Goal: Task Accomplishment & Management: Manage account settings

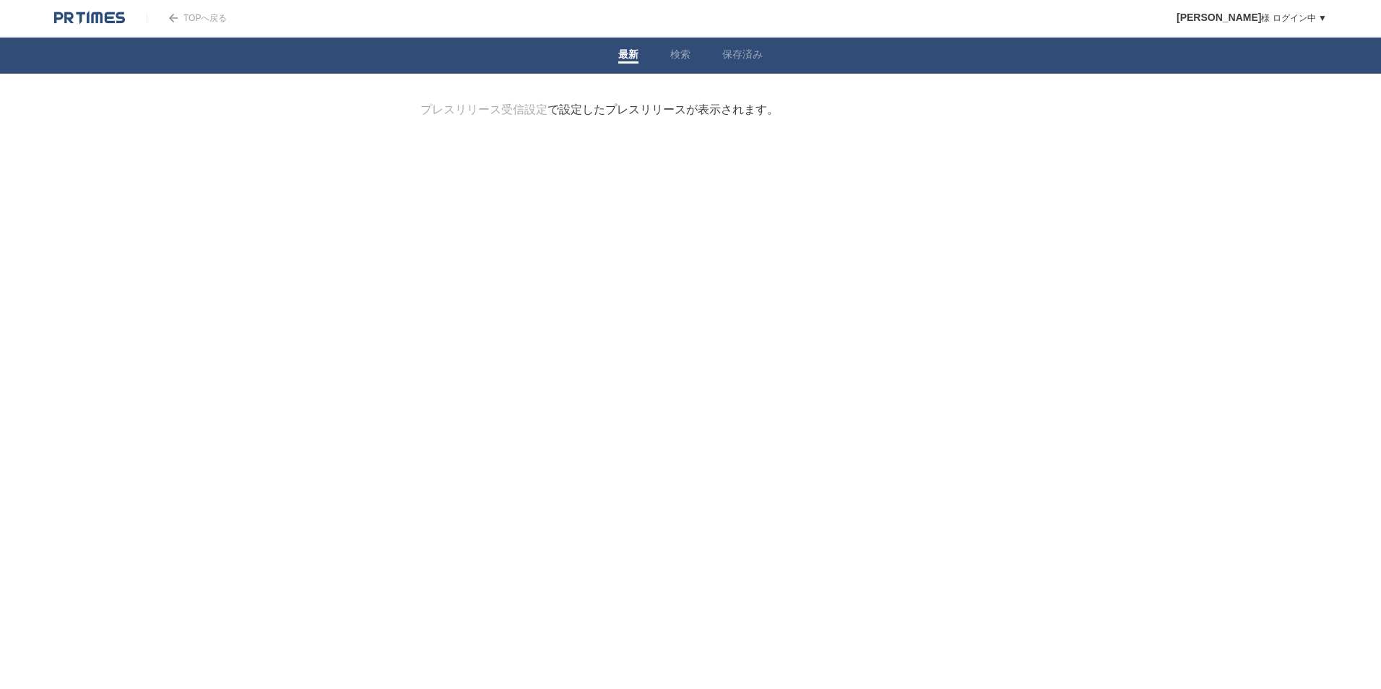
click at [662, 212] on html "TOPへ戻る [PERSON_NAME] ログイン中 ▼ プレスリリース受信設定 フォロー 除外リスト アカウント設定 閲覧履歴 退会手続き PR TIMES…" at bounding box center [690, 106] width 1381 height 212
click at [515, 111] on link "プレスリリース受信設定" at bounding box center [483, 109] width 127 height 12
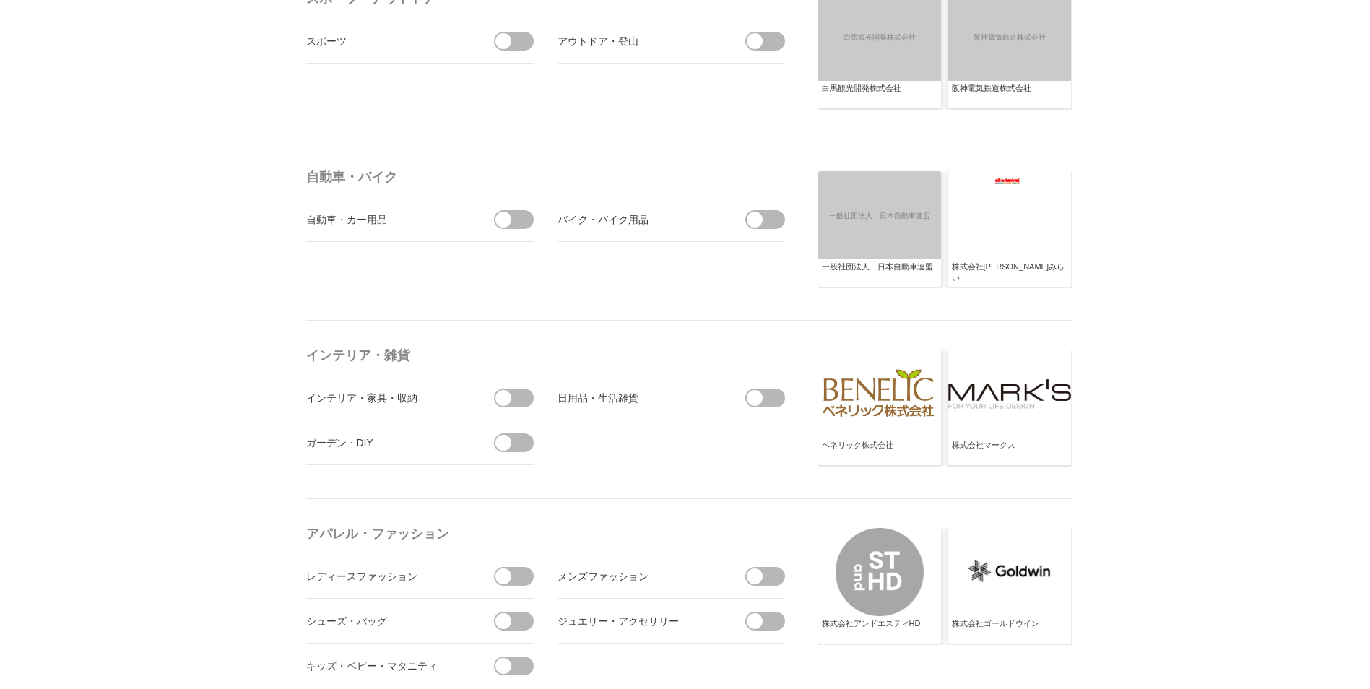
scroll to position [1878, 0]
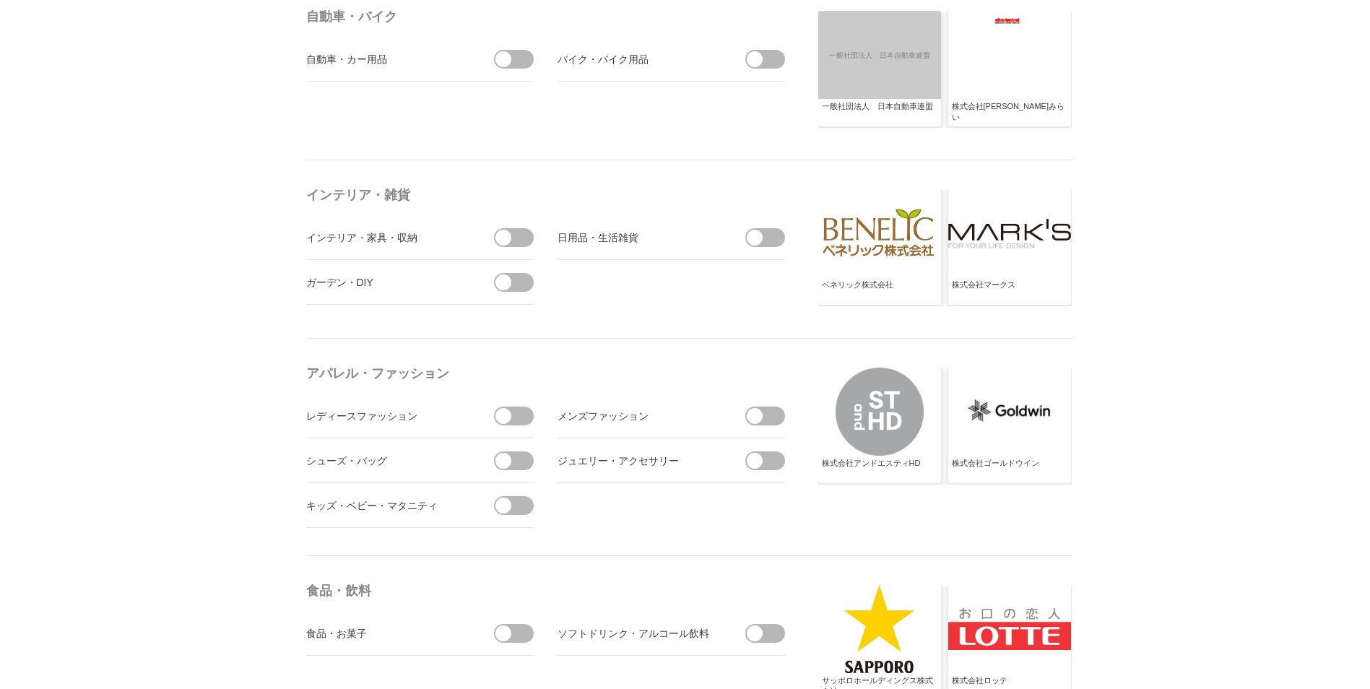
click at [750, 240] on span at bounding box center [755, 238] width 16 height 16
click at [0, 0] on input "checkbox" at bounding box center [0, 0] width 0 height 0
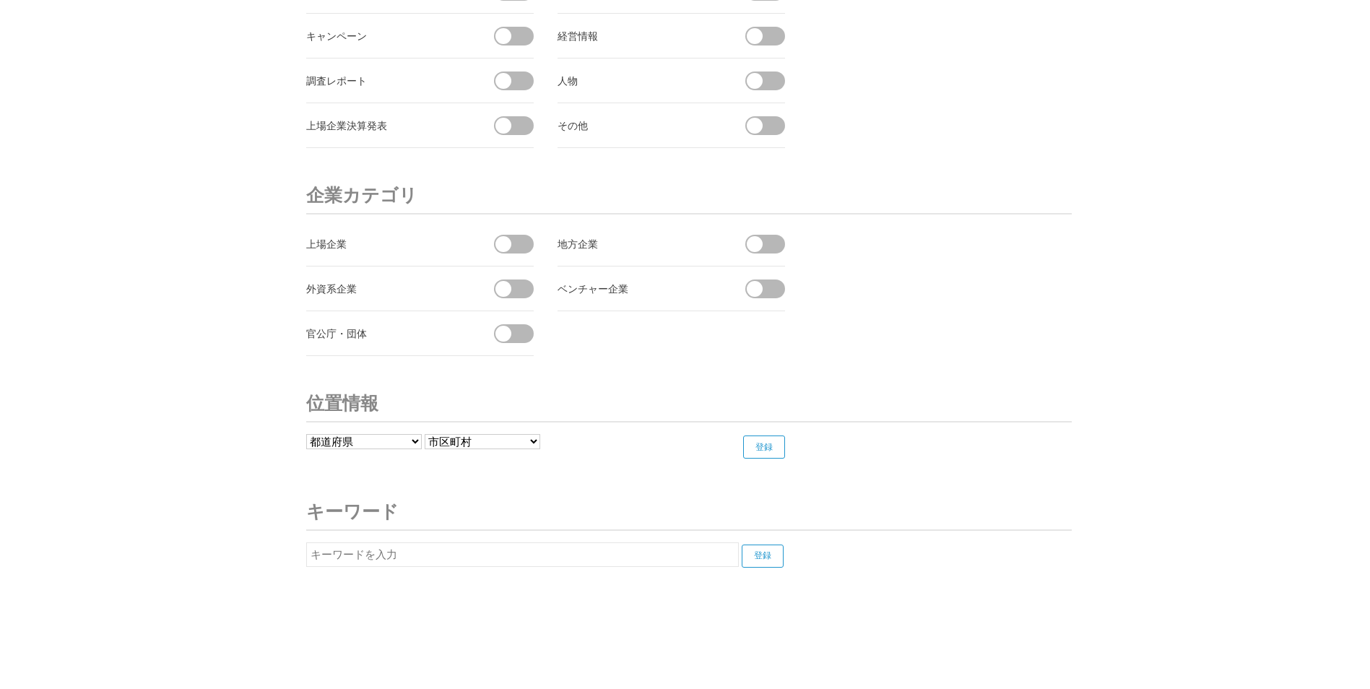
scroll to position [5346, 0]
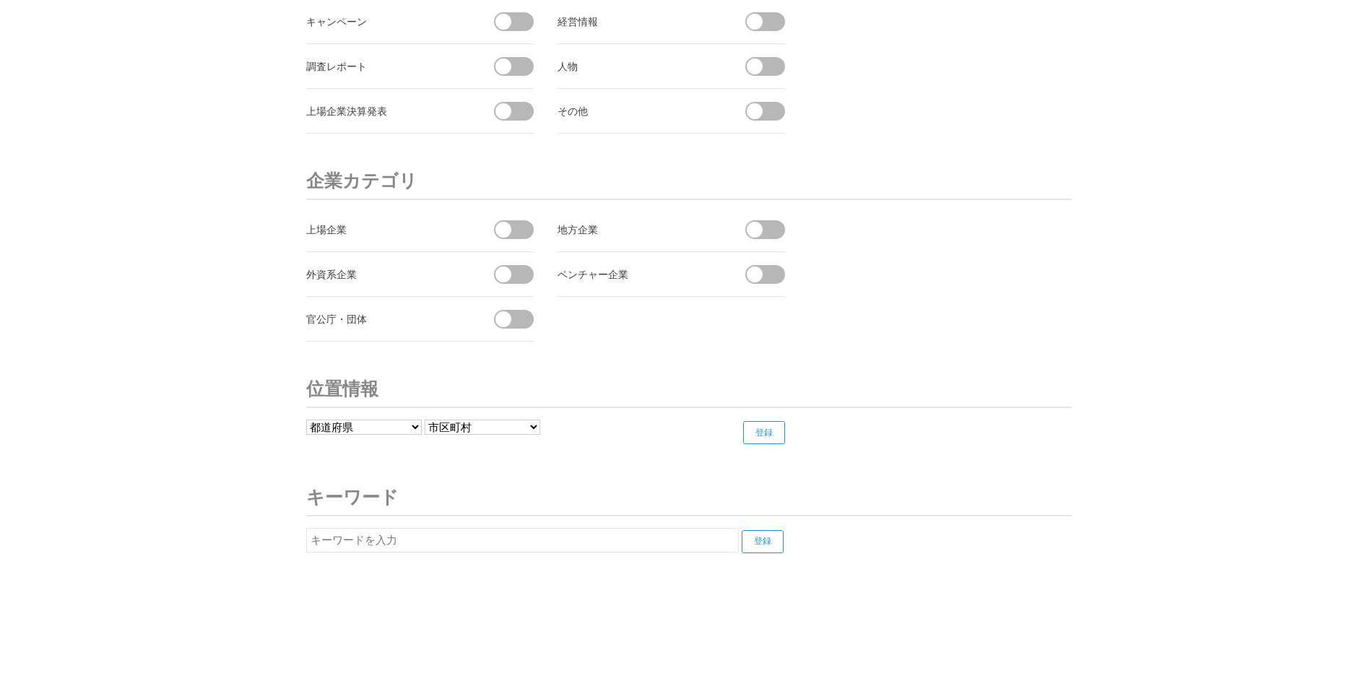
click at [387, 545] on input "text" at bounding box center [522, 540] width 433 height 25
drag, startPoint x: 346, startPoint y: 548, endPoint x: 462, endPoint y: 535, distance: 116.3
click at [462, 535] on input "マーナ　展示会" at bounding box center [522, 540] width 433 height 25
type input "マーナ"
click at [779, 536] on input "登録" at bounding box center [763, 541] width 42 height 23
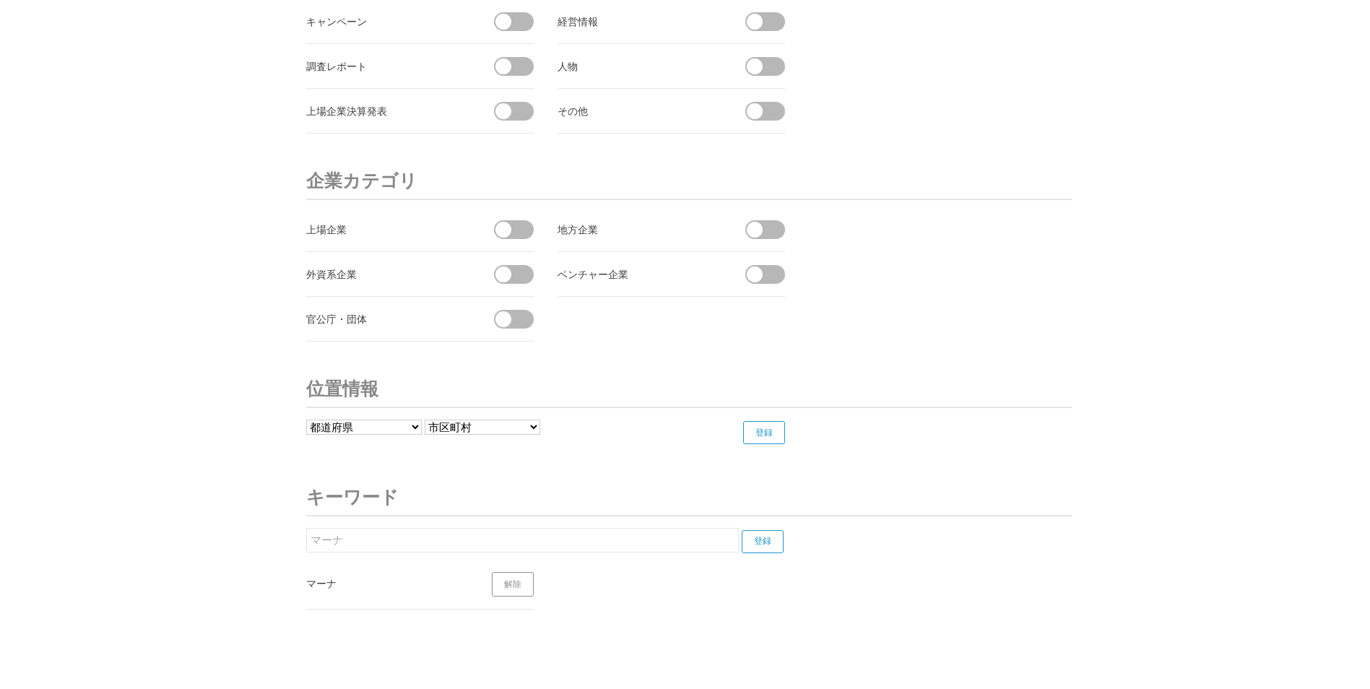
click at [768, 541] on input "登録" at bounding box center [763, 541] width 42 height 23
click at [464, 544] on input "マーナ" at bounding box center [522, 540] width 433 height 25
drag, startPoint x: 457, startPoint y: 541, endPoint x: 275, endPoint y: 543, distance: 182.0
type input "y"
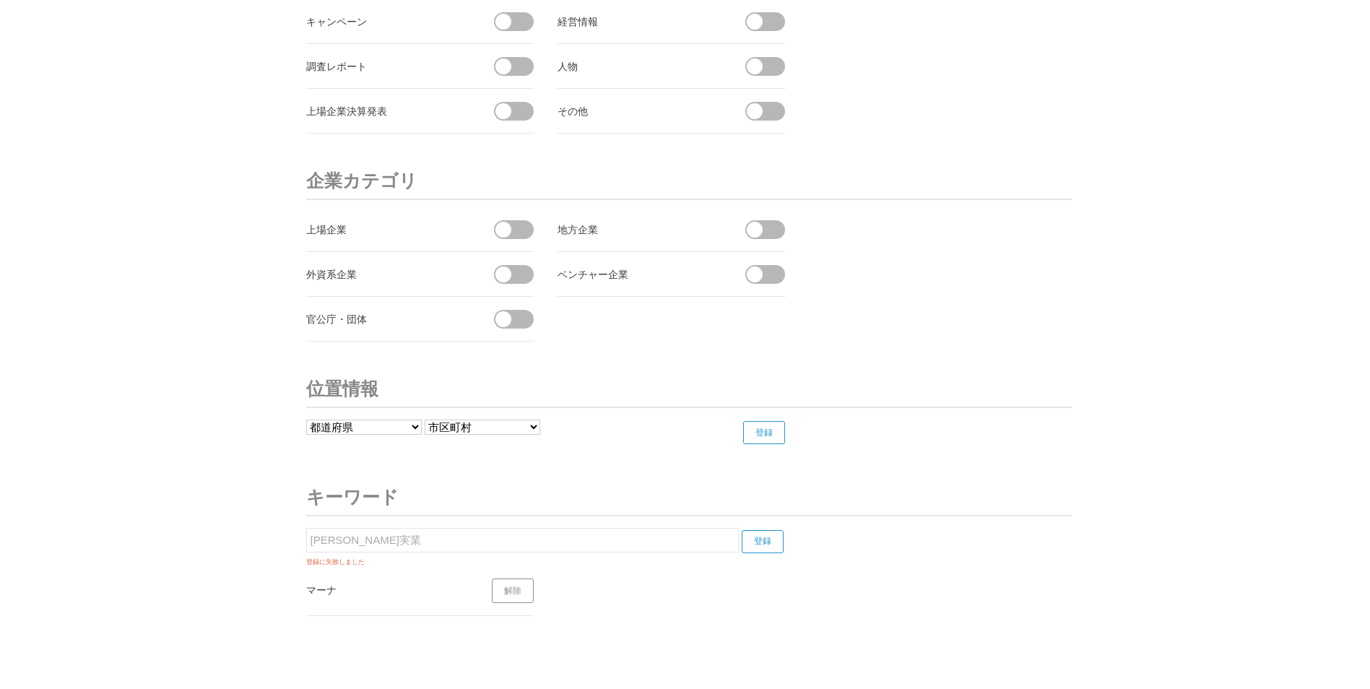
type input "山崎実業"
click at [768, 542] on input "登録" at bounding box center [763, 541] width 42 height 23
click at [755, 540] on input "登録" at bounding box center [763, 541] width 42 height 23
click at [657, 546] on input "山崎実業" at bounding box center [522, 540] width 433 height 25
drag, startPoint x: 601, startPoint y: 546, endPoint x: 224, endPoint y: 571, distance: 377.9
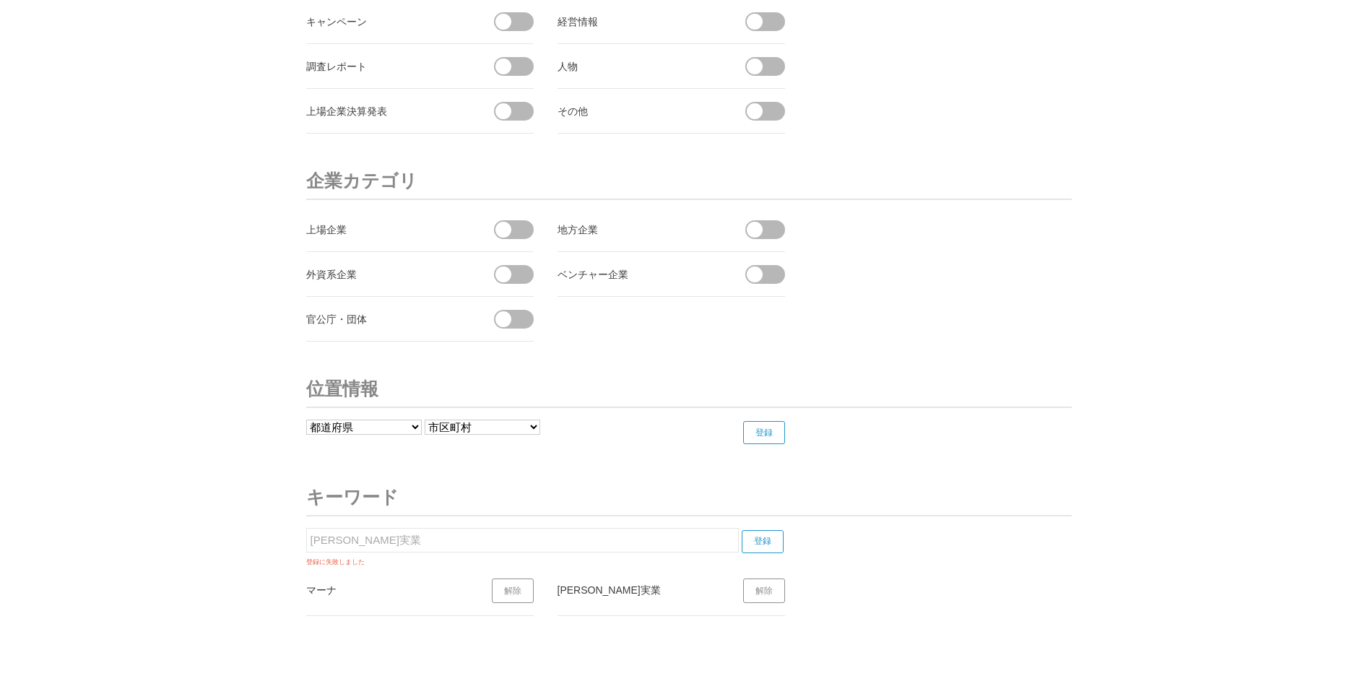
type input "八商商事"
click at [762, 534] on input "登録" at bounding box center [763, 541] width 42 height 23
click at [586, 540] on input "八商商事" at bounding box center [522, 540] width 433 height 25
drag, startPoint x: 345, startPoint y: 538, endPoint x: 254, endPoint y: 538, distance: 90.3
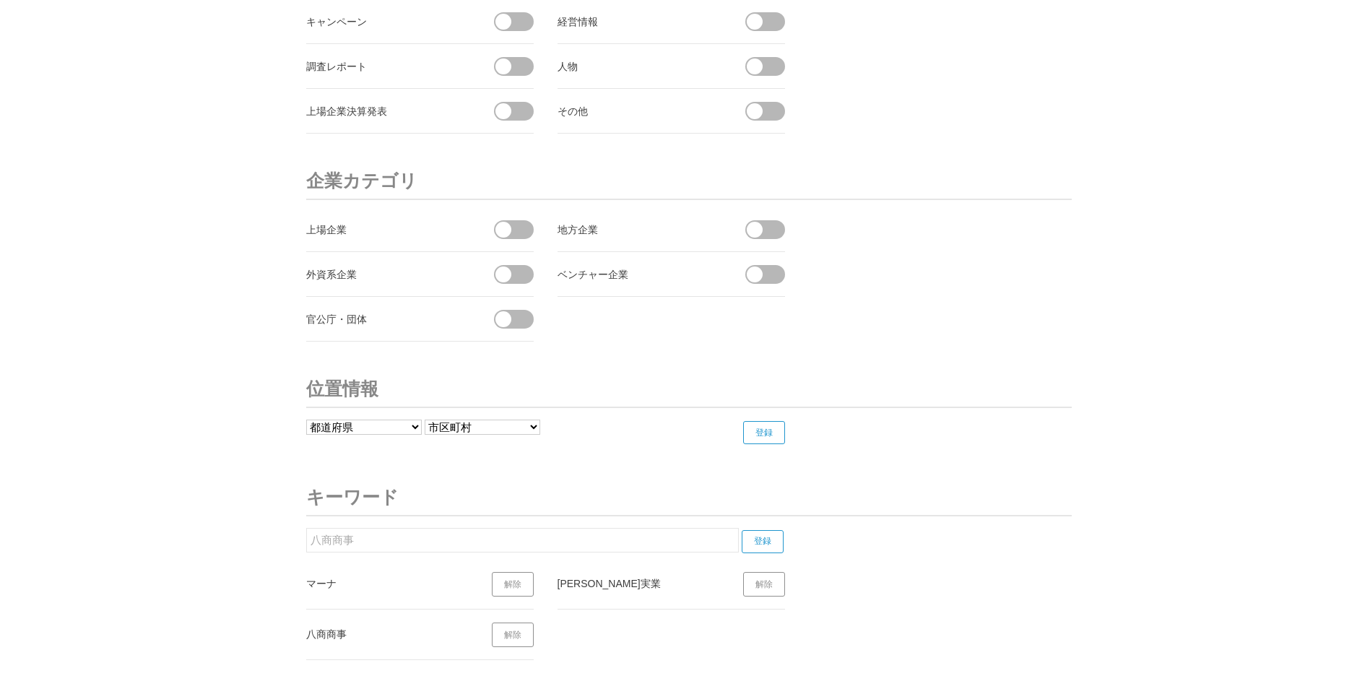
type input "UKIUKI"
click at [763, 545] on input "登録" at bounding box center [763, 541] width 42 height 23
click at [760, 544] on input "登録" at bounding box center [763, 541] width 42 height 23
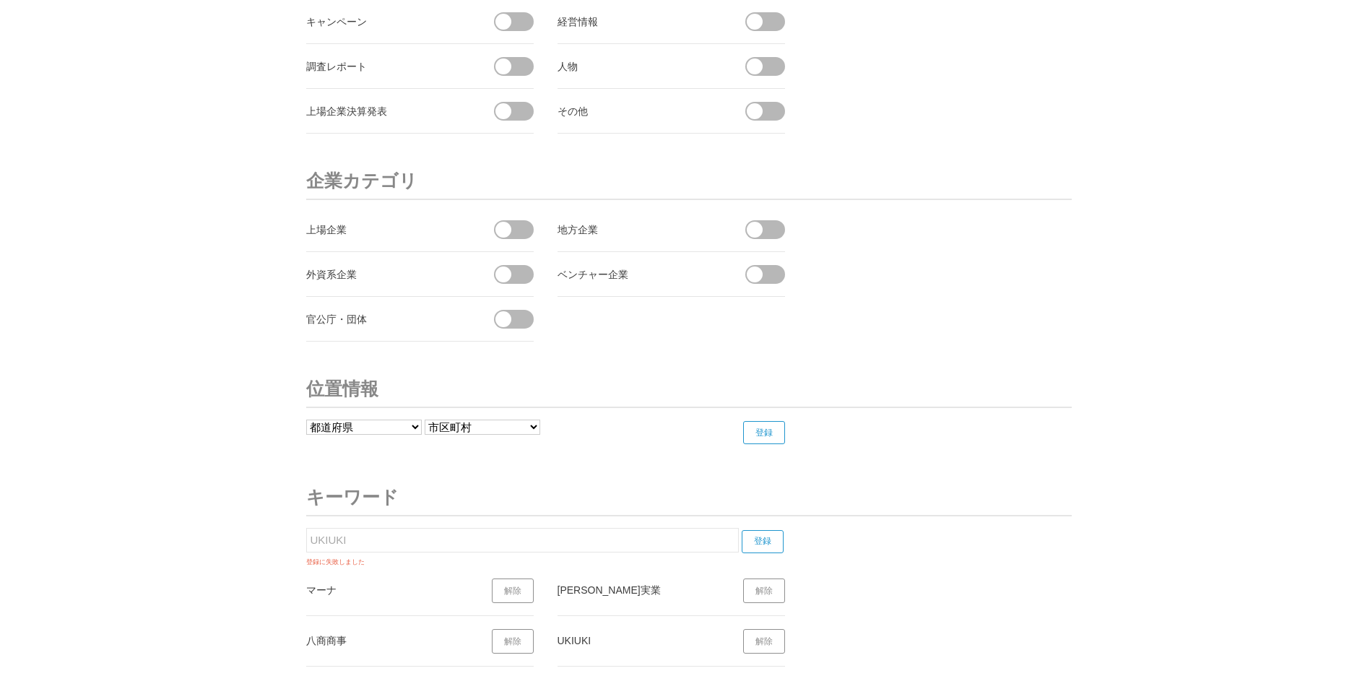
click at [495, 541] on input "UKIUKI" at bounding box center [522, 540] width 433 height 25
drag, startPoint x: 427, startPoint y: 542, endPoint x: 204, endPoint y: 545, distance: 222.5
type input "ケユカ"
click at [759, 541] on input "登録" at bounding box center [763, 541] width 42 height 23
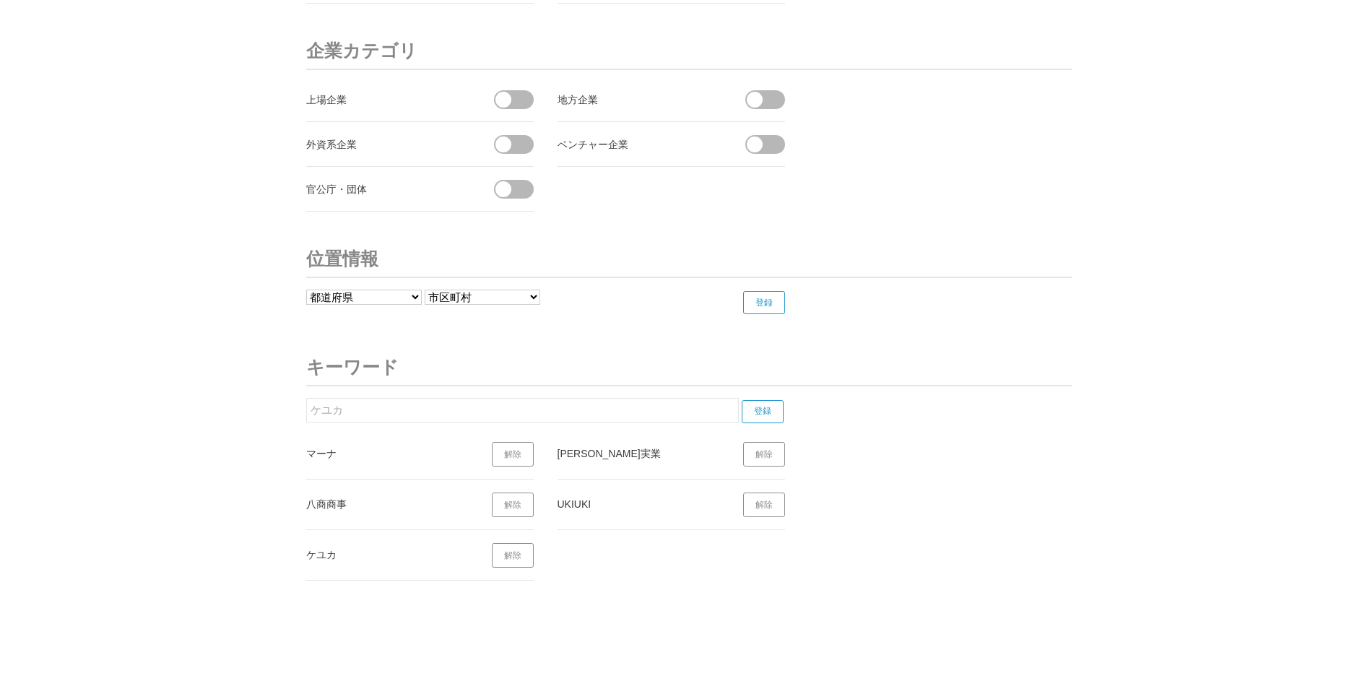
scroll to position [5491, 0]
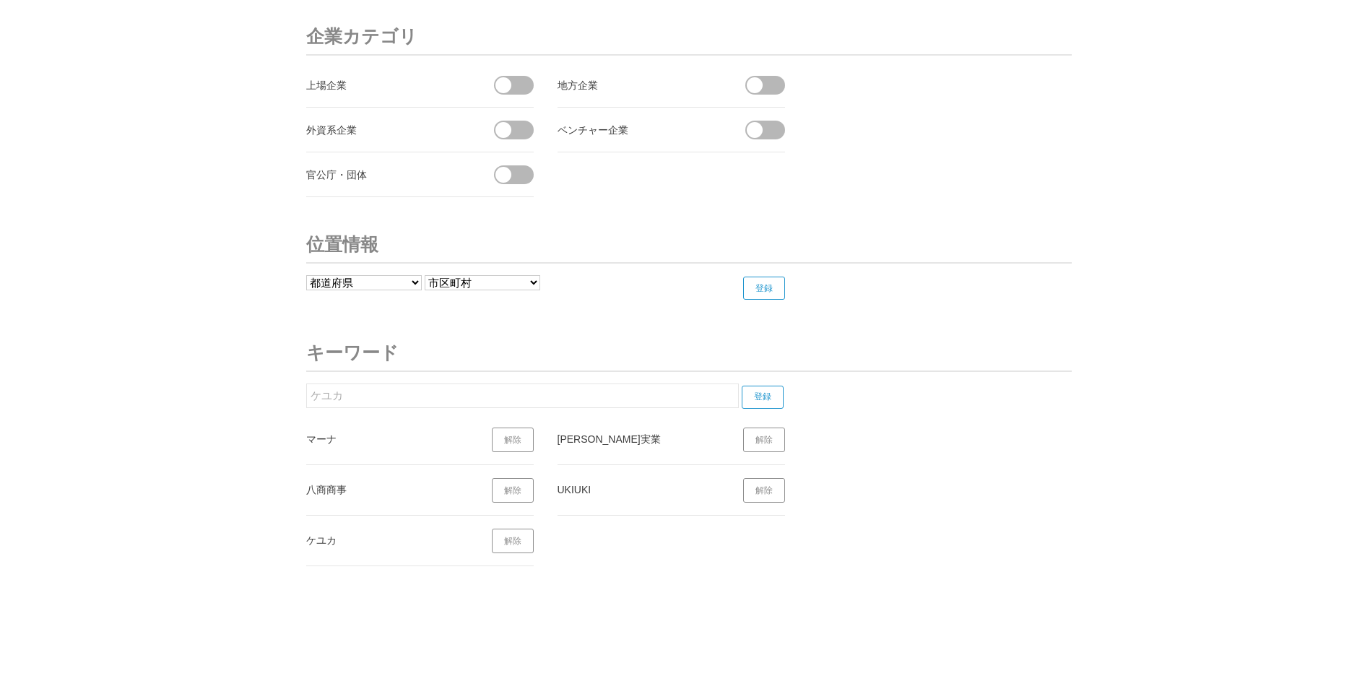
click at [469, 396] on input "ケユカ" at bounding box center [522, 396] width 433 height 25
drag, startPoint x: 459, startPoint y: 394, endPoint x: 269, endPoint y: 393, distance: 189.2
click at [372, 397] on input "キッチン" at bounding box center [522, 396] width 433 height 25
drag, startPoint x: 368, startPoint y: 392, endPoint x: 447, endPoint y: 394, distance: 78.7
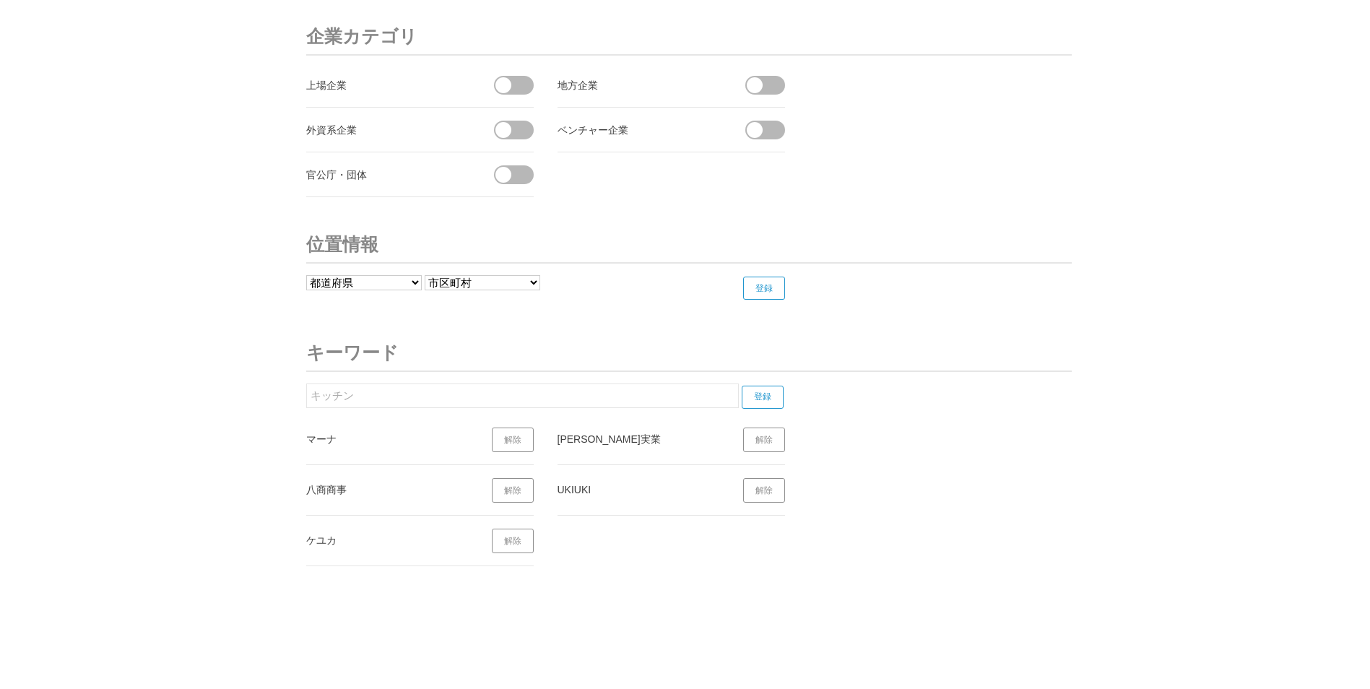
click at [441, 390] on input "キッチン" at bounding box center [522, 396] width 433 height 25
click at [506, 399] on input "キッチン" at bounding box center [522, 396] width 433 height 25
click at [542, 393] on input "キッチン" at bounding box center [522, 396] width 433 height 25
click at [485, 397] on input "キッチン雑貨　ライフスタイル Week" at bounding box center [522, 396] width 433 height 25
drag, startPoint x: 384, startPoint y: 390, endPoint x: 630, endPoint y: 394, distance: 245.6
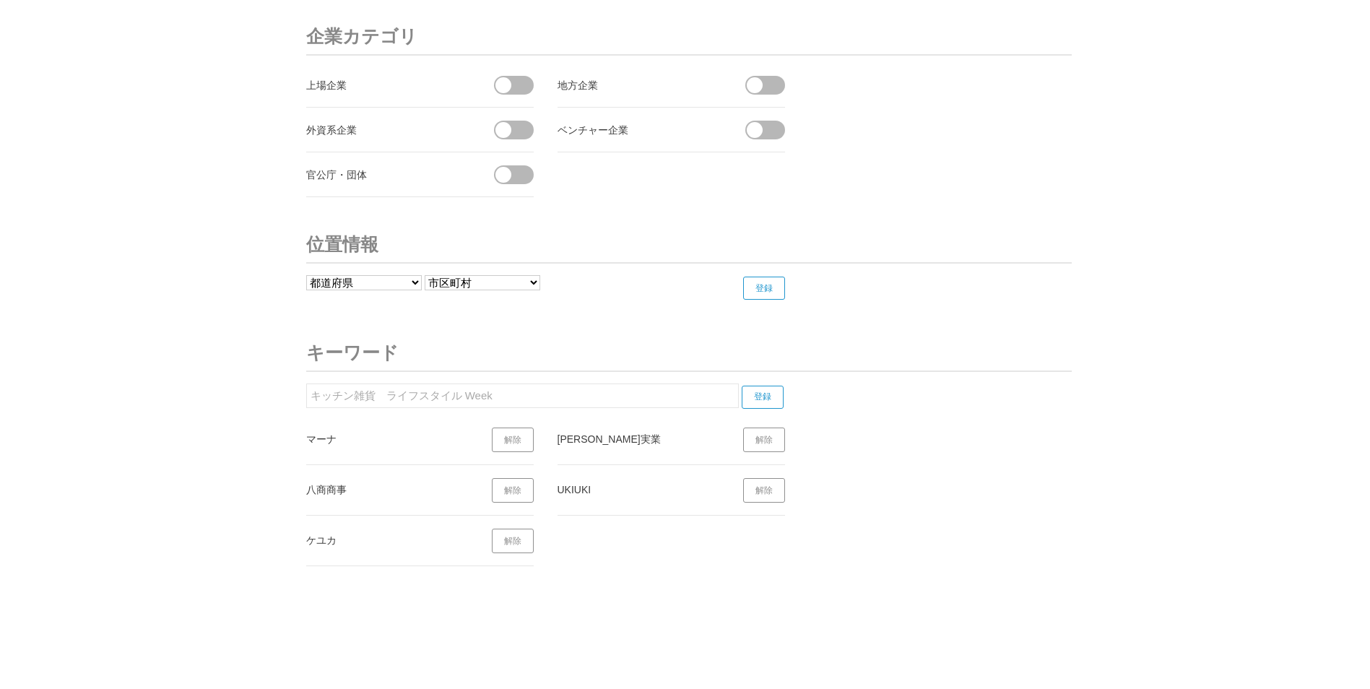
click at [628, 396] on input "キッチン雑貨　ライフスタイル Week" at bounding box center [522, 396] width 433 height 25
click at [756, 403] on input "登録" at bounding box center [763, 397] width 42 height 23
click at [423, 398] on input "キッチン雑貨" at bounding box center [522, 396] width 433 height 25
drag, startPoint x: 423, startPoint y: 398, endPoint x: 147, endPoint y: 399, distance: 275.9
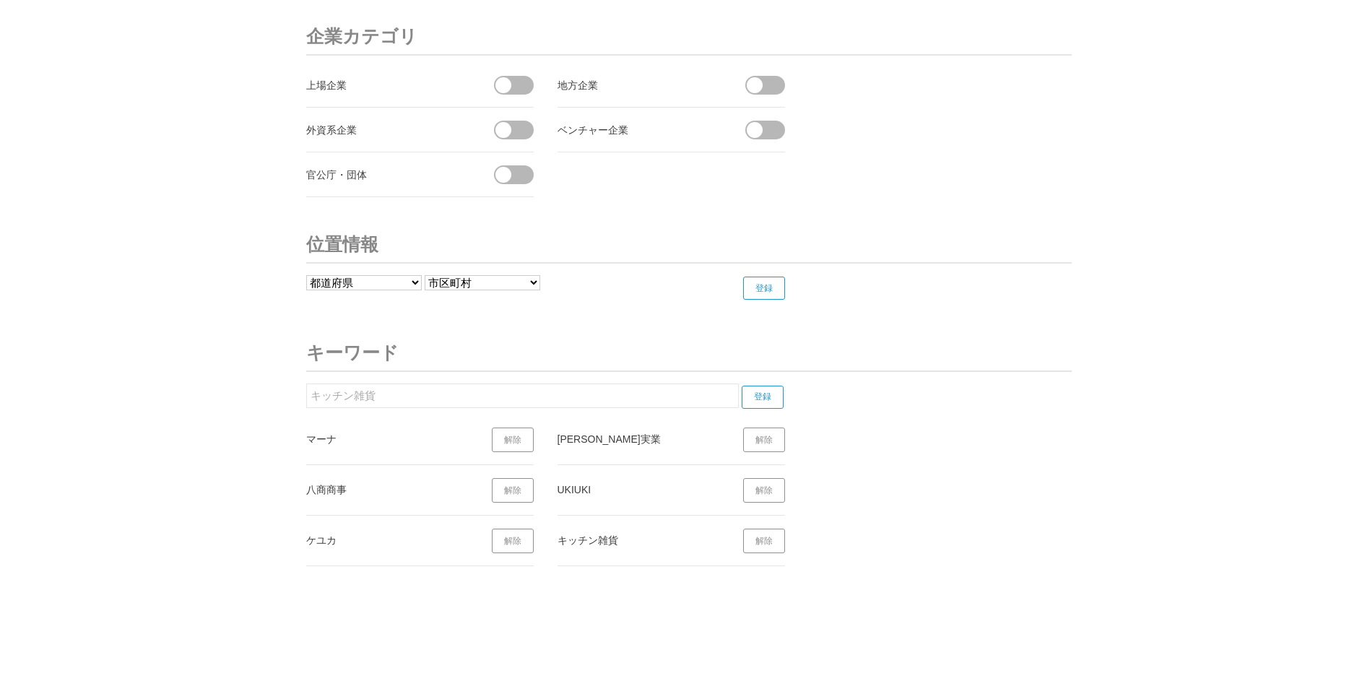
paste input "生活"
click at [764, 391] on input "登録" at bounding box center [763, 397] width 42 height 23
click at [759, 404] on input "登録" at bounding box center [763, 397] width 42 height 23
click at [760, 396] on input "登録" at bounding box center [763, 397] width 42 height 23
click at [760, 395] on input "登録" at bounding box center [763, 397] width 42 height 23
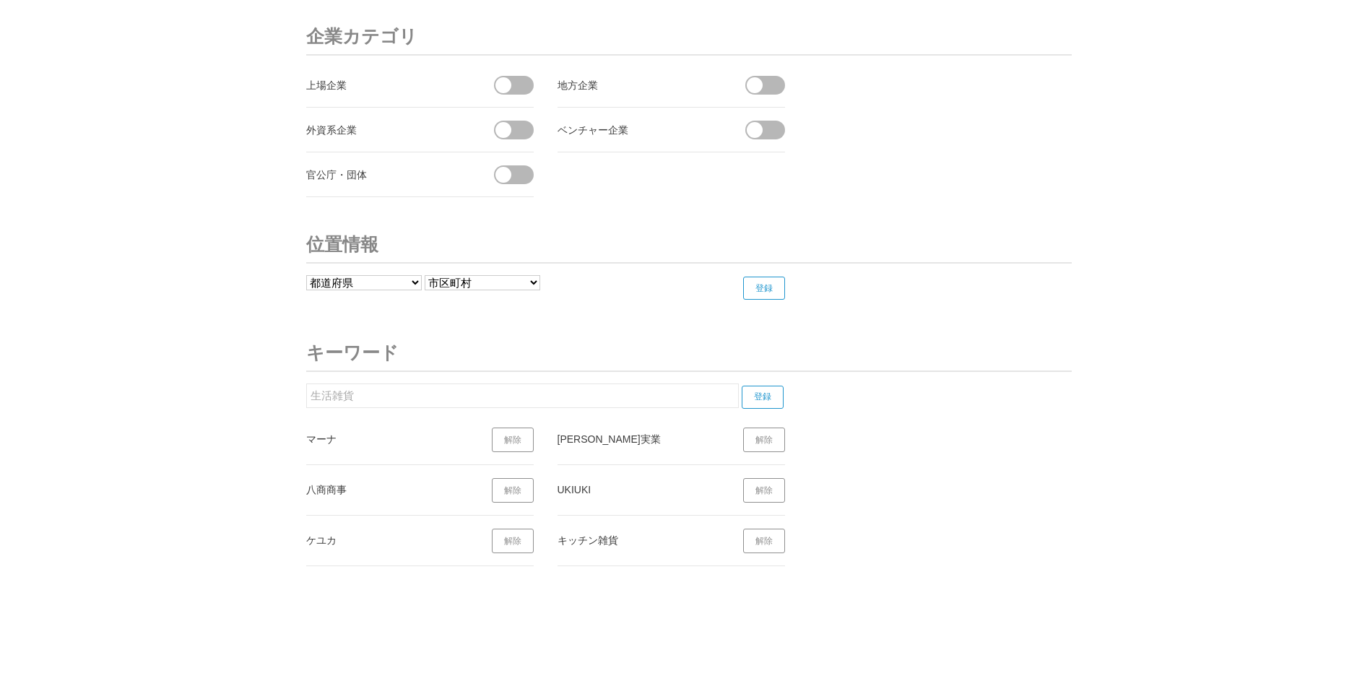
click at [760, 395] on input "登録" at bounding box center [763, 397] width 42 height 23
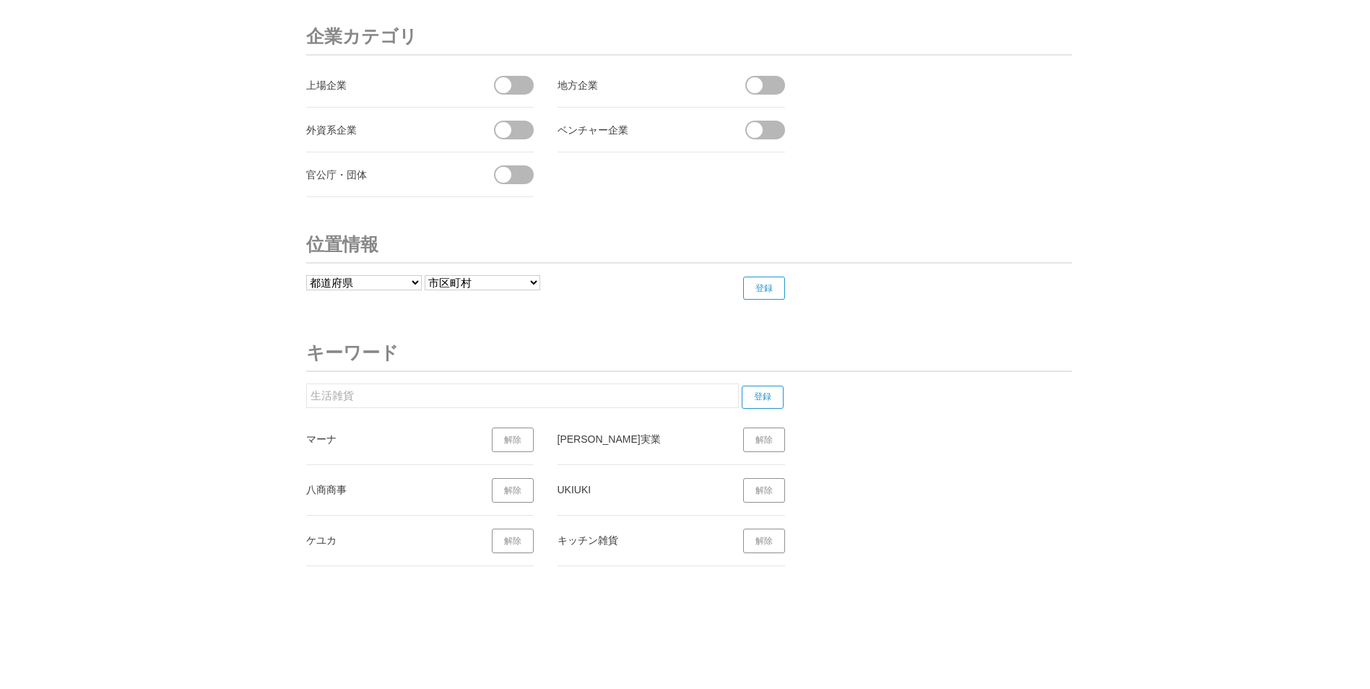
click at [683, 395] on input "生活雑貨" at bounding box center [522, 396] width 433 height 25
drag, startPoint x: 360, startPoint y: 396, endPoint x: 373, endPoint y: 395, distance: 13.0
click at [360, 396] on input "生活雑貨" at bounding box center [522, 396] width 433 height 25
click at [764, 396] on input "登録" at bounding box center [763, 397] width 42 height 23
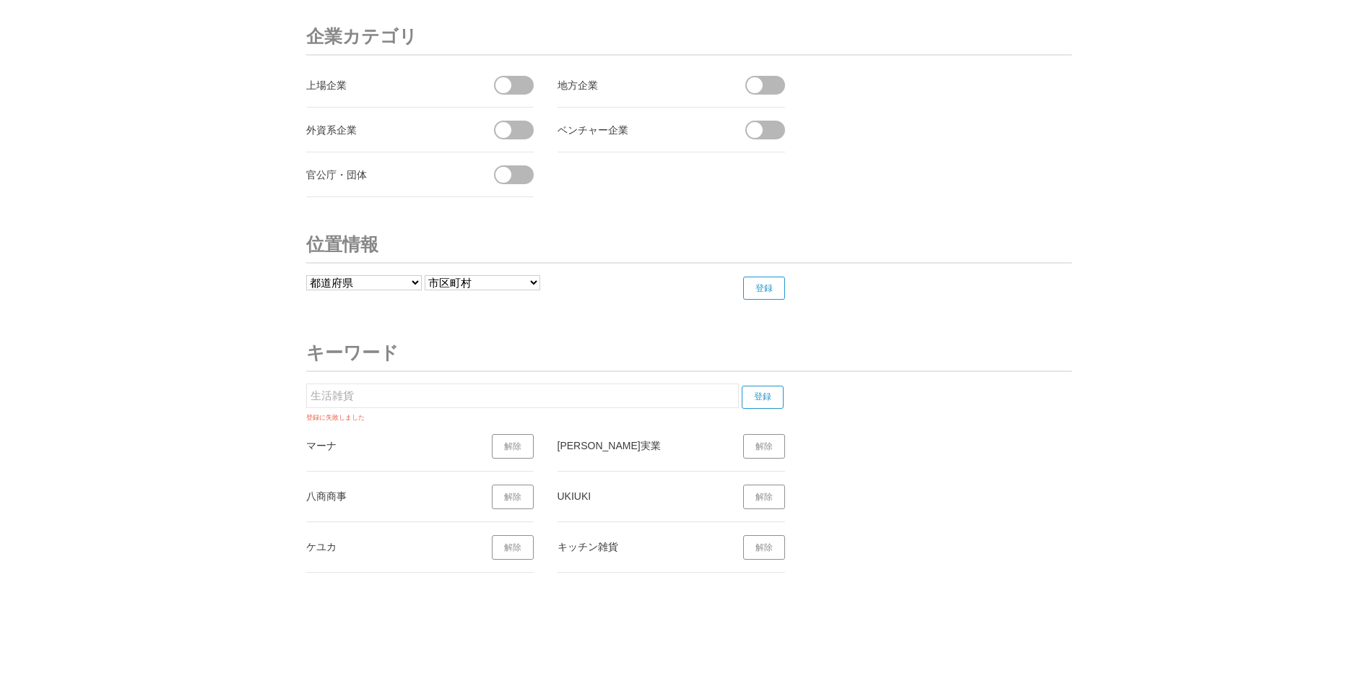
scroll to position [5504, 0]
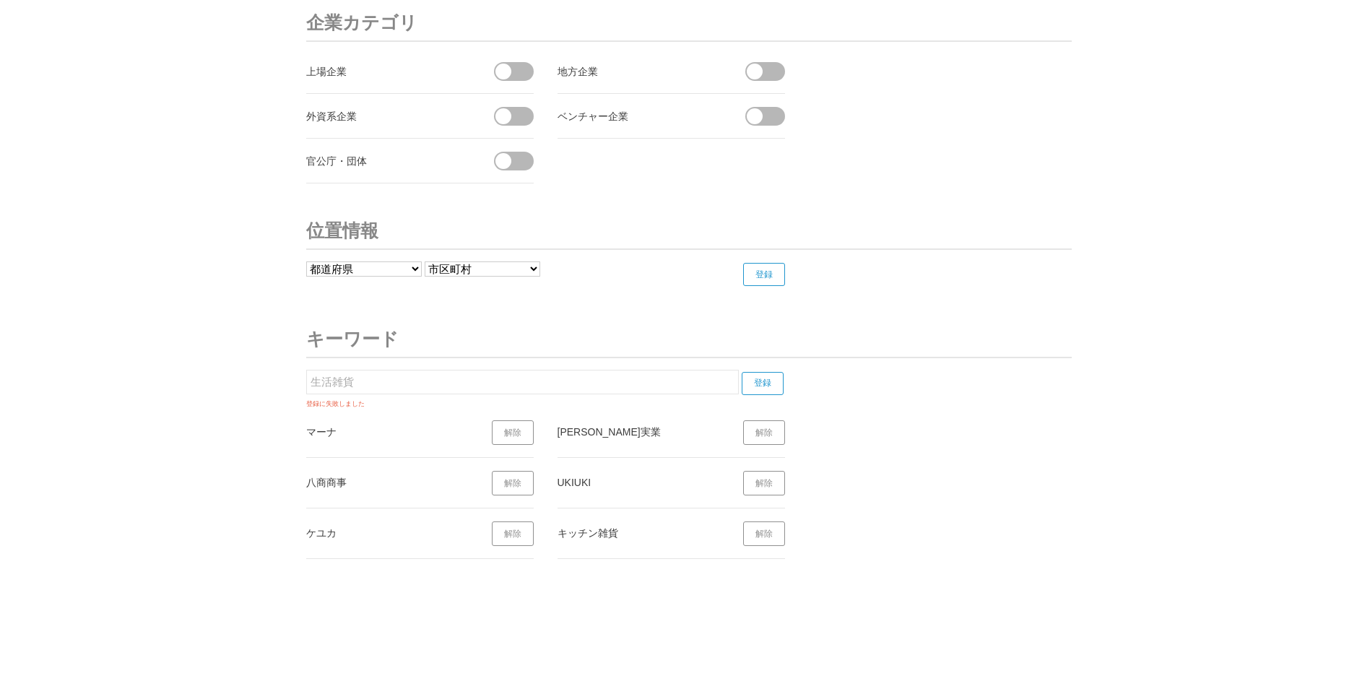
click at [768, 480] on link "解除" at bounding box center [764, 483] width 42 height 25
click at [760, 382] on input "登録" at bounding box center [763, 383] width 42 height 23
click at [649, 376] on input "生活雑貨" at bounding box center [522, 382] width 433 height 25
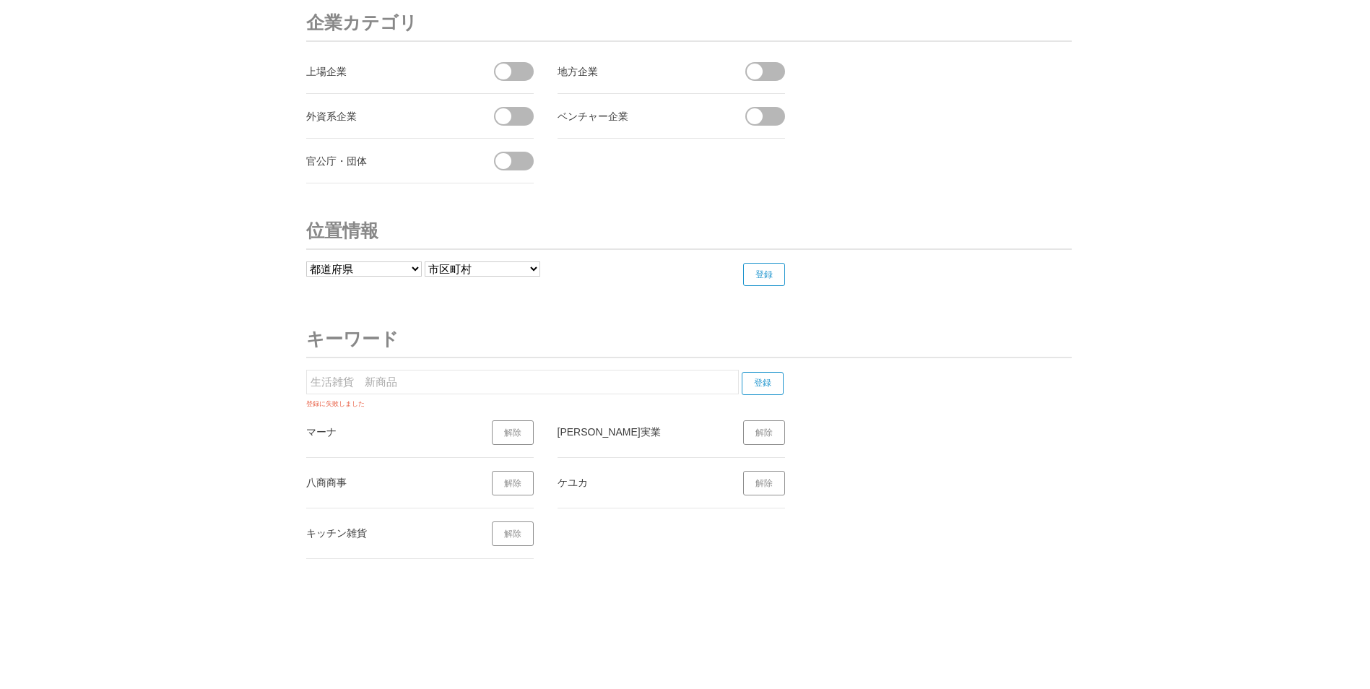
click at [360, 382] on input "生活雑貨　新商品" at bounding box center [522, 382] width 433 height 25
drag, startPoint x: 352, startPoint y: 378, endPoint x: 553, endPoint y: 355, distance: 202.9
click at [771, 385] on input "登録" at bounding box center [763, 383] width 42 height 23
click at [766, 383] on input "登録" at bounding box center [763, 383] width 42 height 23
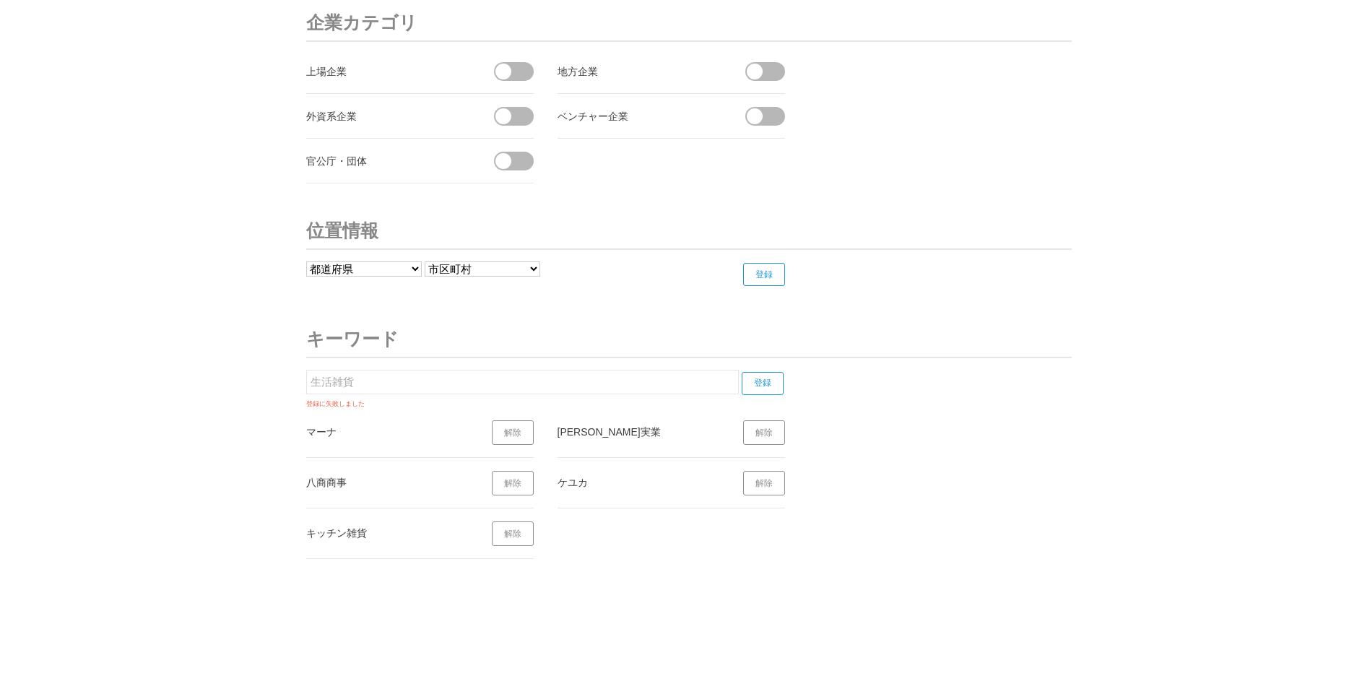
click at [628, 384] on input "生活雑貨" at bounding box center [522, 382] width 433 height 25
type input "生活雑貨　新商品"
click at [758, 374] on input "登録" at bounding box center [763, 383] width 42 height 23
click at [768, 383] on input "登録" at bounding box center [763, 383] width 42 height 23
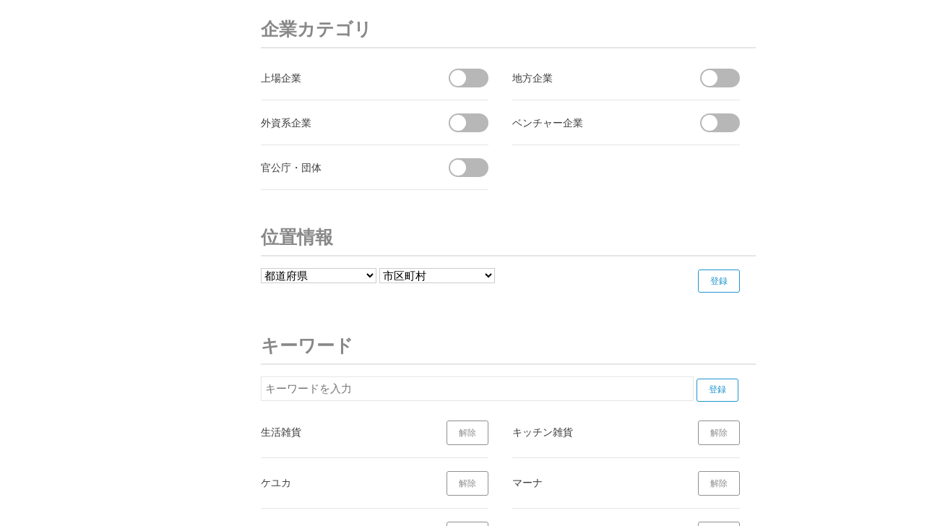
click at [735, 29] on h3 "企業カテゴリ" at bounding box center [508, 30] width 495 height 38
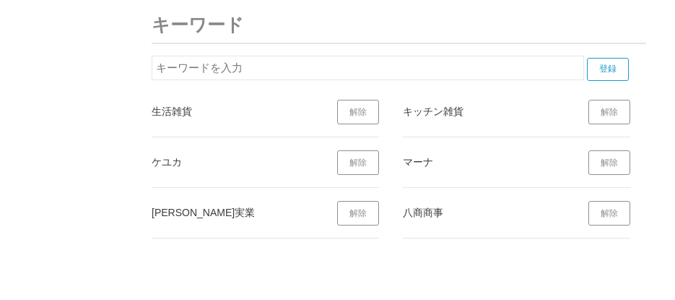
scroll to position [5405, 0]
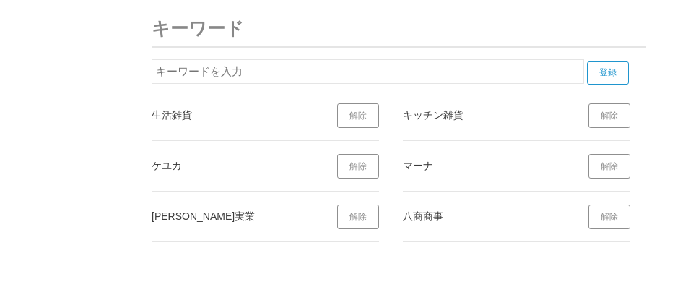
click at [260, 74] on input "text" at bounding box center [368, 71] width 433 height 25
type input "k"
type input "キ"
type input "キッチン用品"
click at [618, 77] on input "登録" at bounding box center [608, 72] width 42 height 23
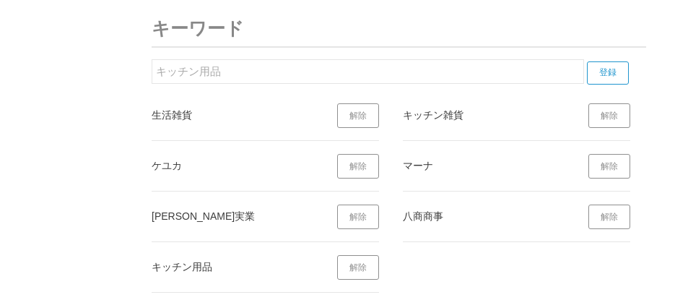
click at [450, 18] on h3 "キーワード" at bounding box center [399, 29] width 495 height 38
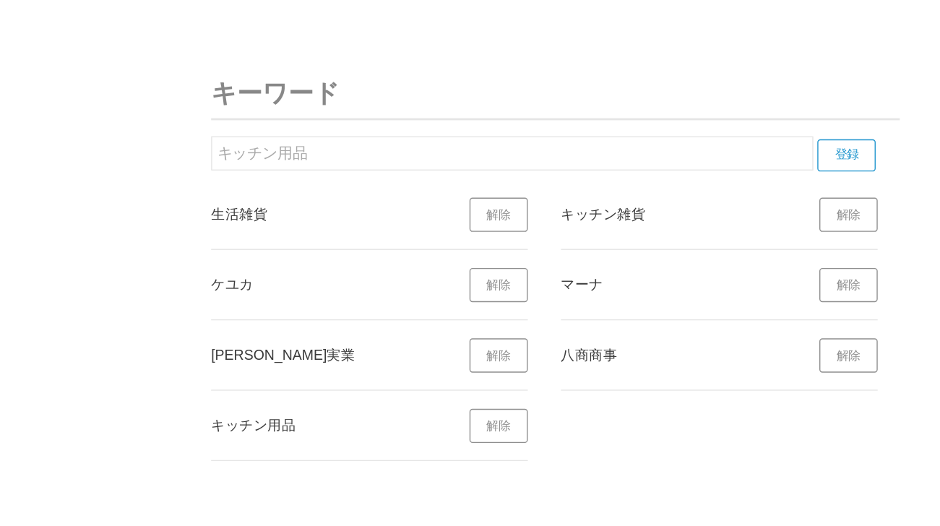
scroll to position [5302, 0]
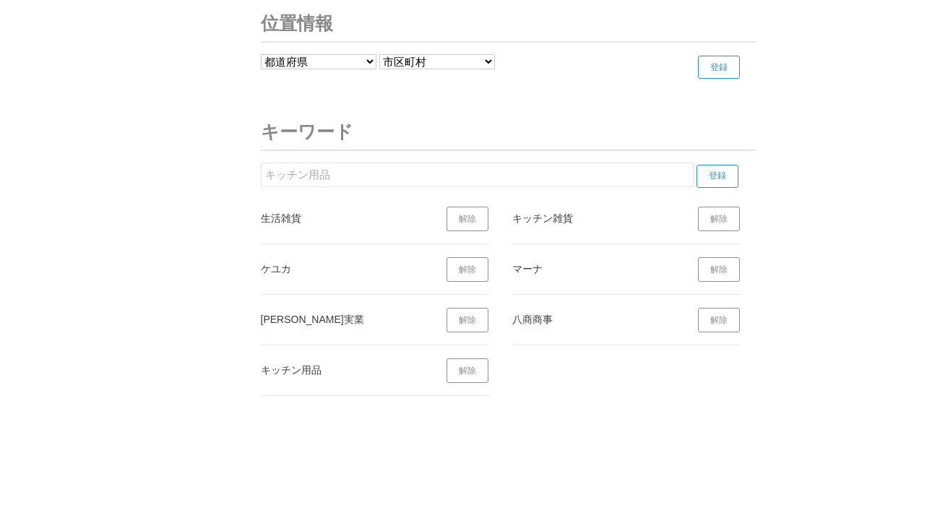
click at [577, 116] on h3 "キーワード" at bounding box center [508, 132] width 495 height 38
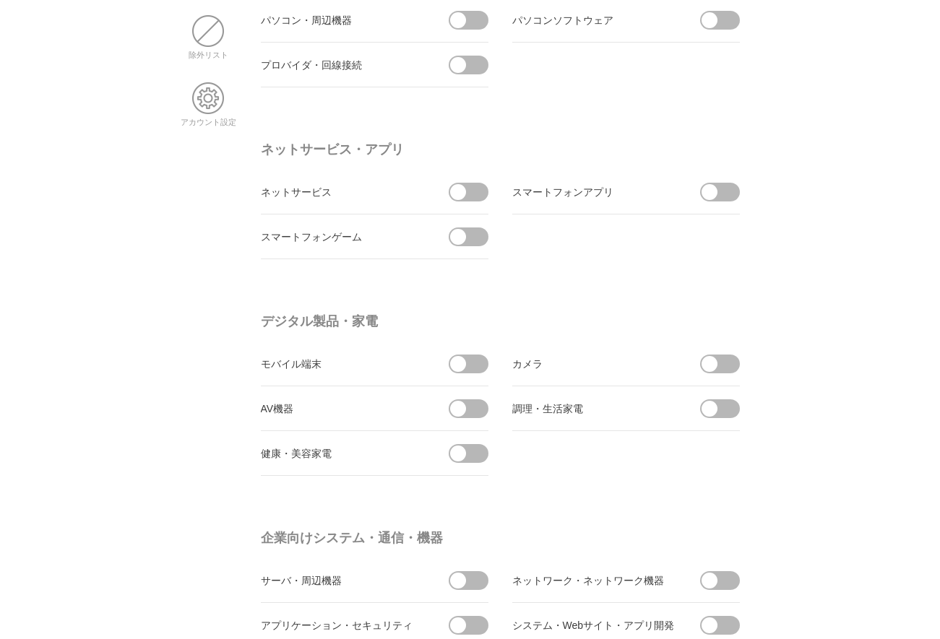
scroll to position [0, 0]
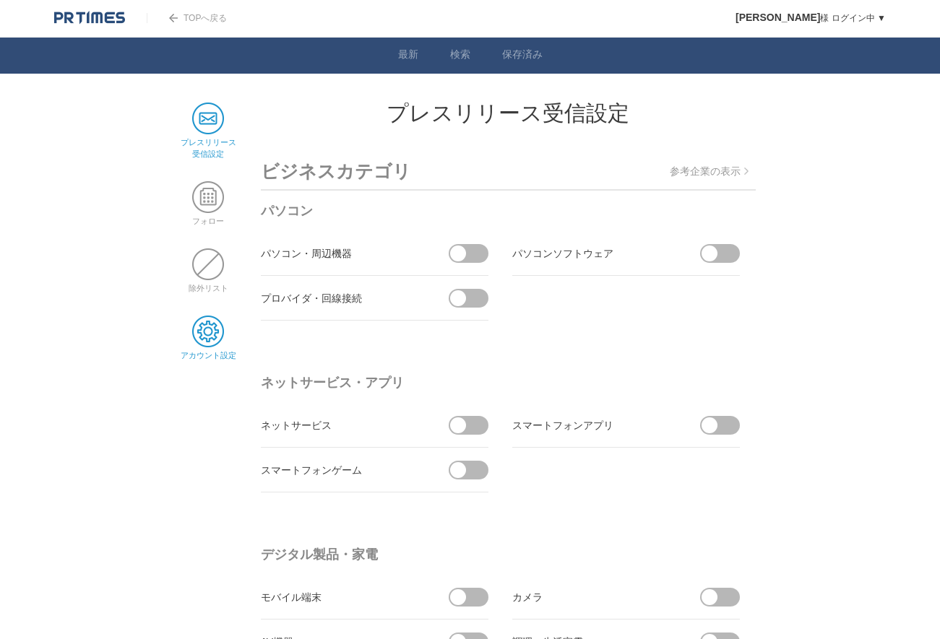
click at [215, 326] on span at bounding box center [208, 332] width 32 height 32
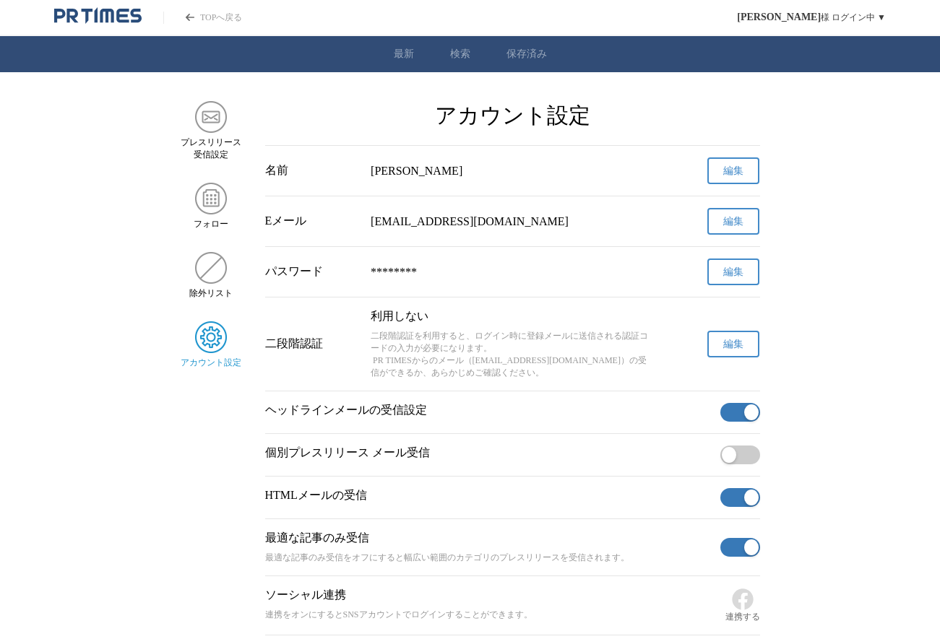
click at [92, 334] on main "プレスリリース 受信設定 フォロー 除外リスト アカウント設定 アカウント設定 名前 吉田 奈央 編集 Eメール nyao.701113@gmail.com …" at bounding box center [470, 368] width 940 height 534
click at [849, 232] on main "プレスリリース 受信設定 フォロー 除外リスト アカウント設定 アカウント設定 名前 吉田 奈央 編集 Eメール nyao.701113@gmail.com …" at bounding box center [470, 368] width 940 height 534
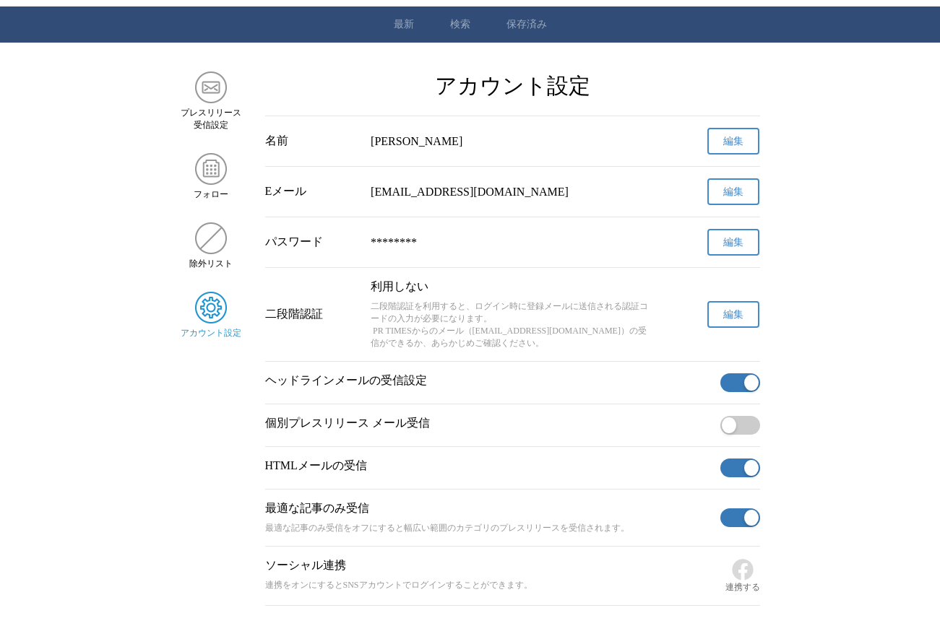
scroll to position [72, 0]
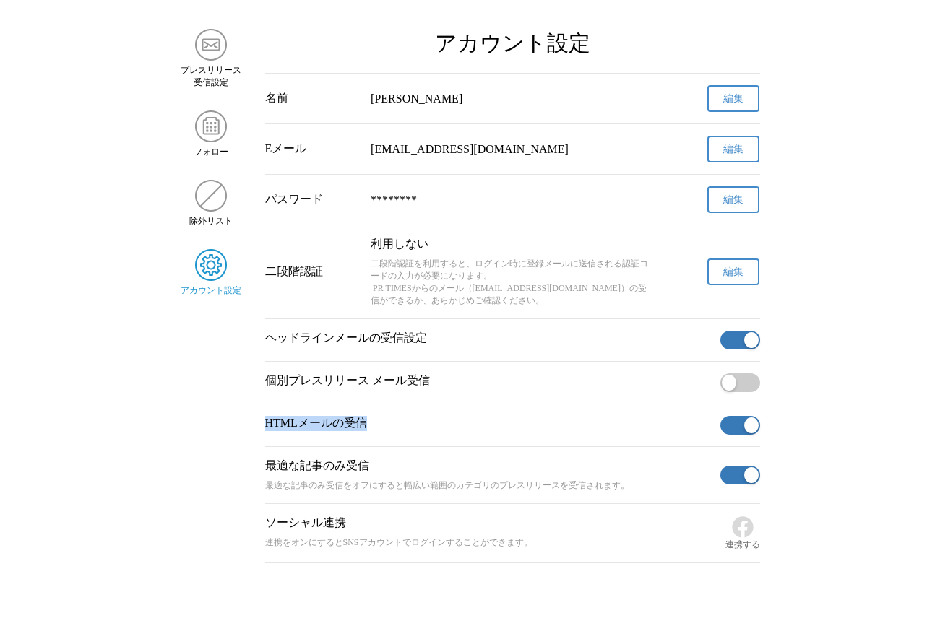
drag, startPoint x: 378, startPoint y: 430, endPoint x: 263, endPoint y: 435, distance: 115.7
click at [263, 435] on main "プレスリリース 受信設定 フォロー 除外リスト アカウント設定 アカウント設定 名前 吉田 奈央 編集 Eメール nyao.701113@gmail.com …" at bounding box center [470, 296] width 940 height 534
copy p "HTMLメールの受信"
click at [836, 233] on main "プレスリリース 受信設定 フォロー 除外リスト アカウント設定 アカウント設定 名前 吉田 奈央 編集 Eメール nyao.701113@gmail.com …" at bounding box center [470, 296] width 940 height 534
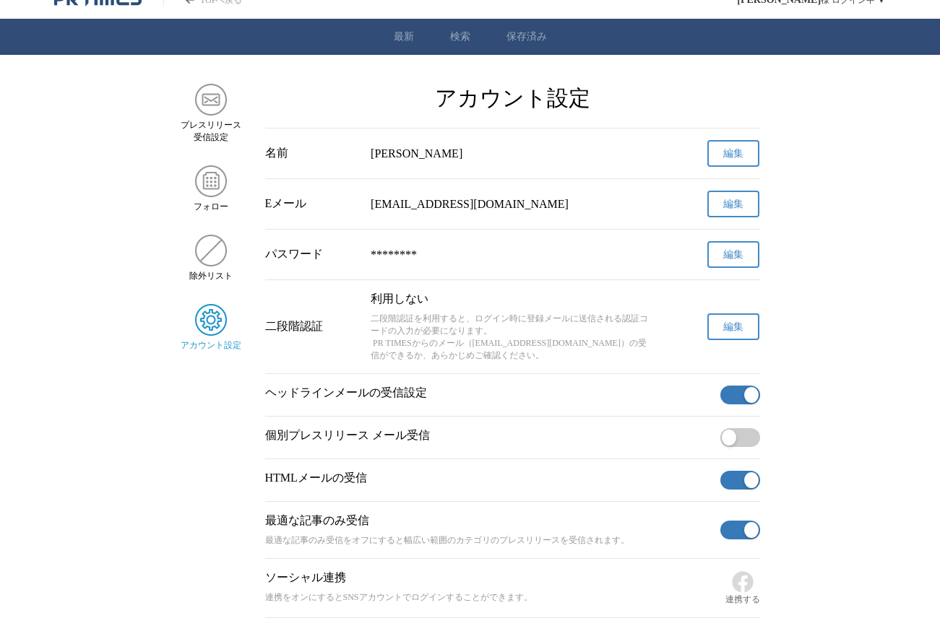
scroll to position [0, 0]
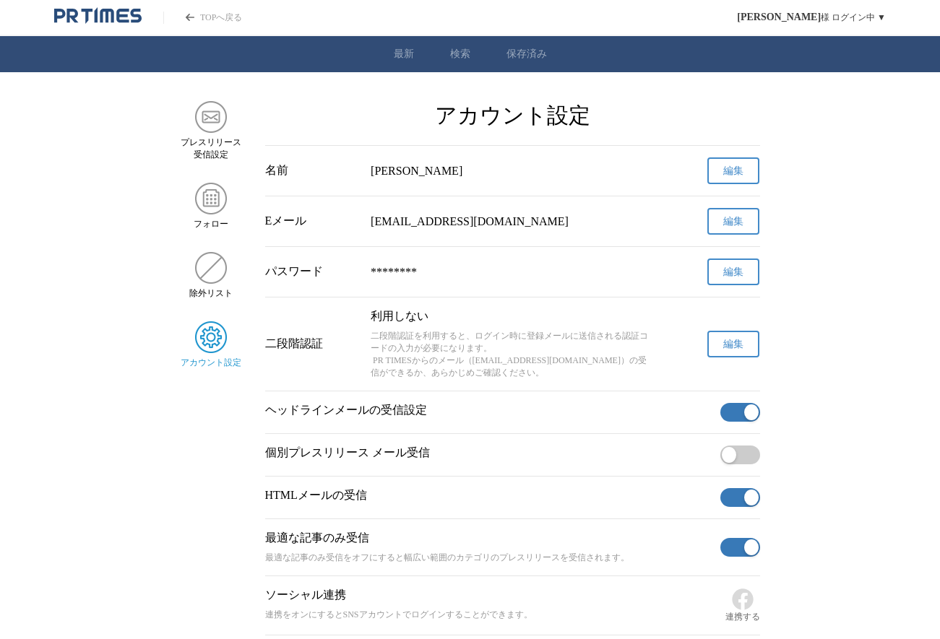
click at [90, 152] on main "プレスリリース 受信設定 フォロー 除外リスト アカウント設定 アカウント設定 名前 吉田 奈央 編集 Eメール nyao.701113@gmail.com …" at bounding box center [470, 368] width 940 height 534
click at [88, 17] on icon "PR TIMESのトップページはこちら" at bounding box center [88, 16] width 12 height 15
